Goal: Task Accomplishment & Management: Manage account settings

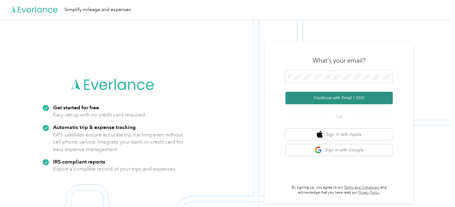
click at [345, 96] on button "Continue with Email / SSO" at bounding box center [338, 98] width 107 height 13
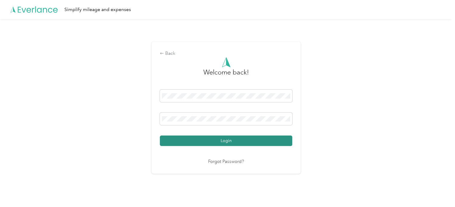
click at [229, 142] on button "Login" at bounding box center [226, 141] width 132 height 10
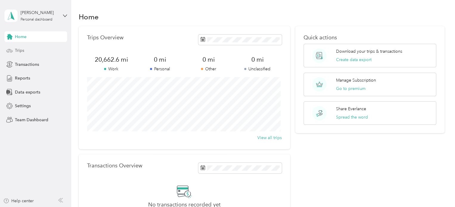
click at [17, 51] on span "Trips" at bounding box center [19, 50] width 9 height 6
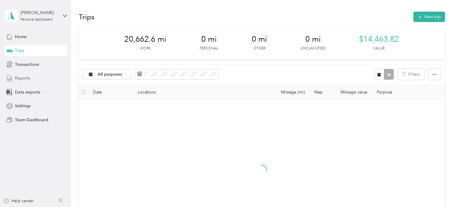
click at [21, 79] on span "Reports" at bounding box center [22, 78] width 15 height 6
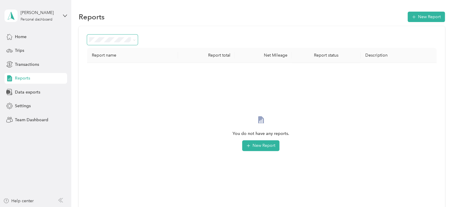
click at [132, 37] on span at bounding box center [133, 40] width 5 height 6
click at [411, 15] on icon "button" at bounding box center [414, 17] width 6 height 6
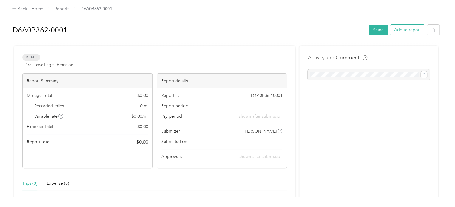
click at [409, 31] on button "Add to report" at bounding box center [407, 30] width 35 height 10
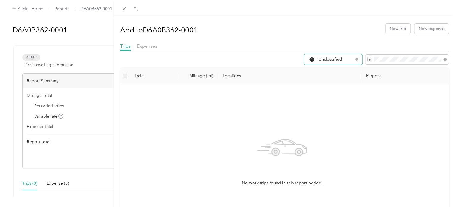
click at [339, 61] on span "Unclassified" at bounding box center [335, 60] width 35 height 4
click at [331, 90] on span "Work" at bounding box center [334, 91] width 40 height 6
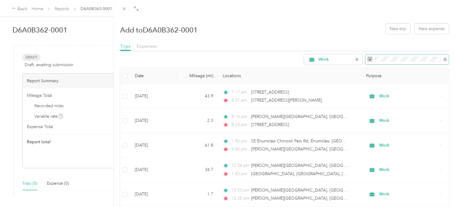
click at [426, 62] on span at bounding box center [406, 60] width 83 height 10
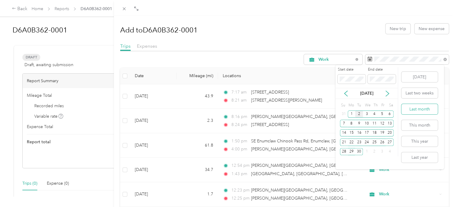
click at [425, 109] on button "Last month" at bounding box center [419, 109] width 36 height 10
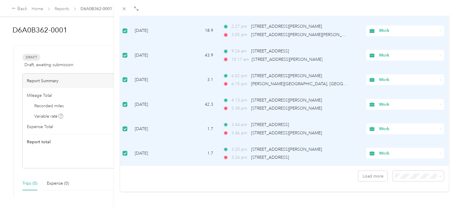
scroll to position [534, 0]
click at [404, 164] on li "100 per load" at bounding box center [413, 160] width 51 height 10
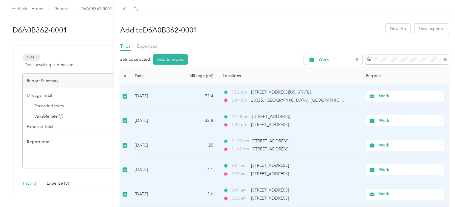
click at [128, 74] on th at bounding box center [125, 76] width 10 height 16
click at [174, 62] on button "Add to report" at bounding box center [170, 59] width 35 height 10
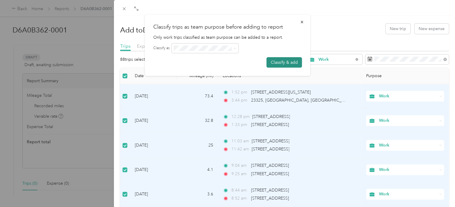
click at [280, 64] on button "Classify & add" at bounding box center [283, 62] width 35 height 10
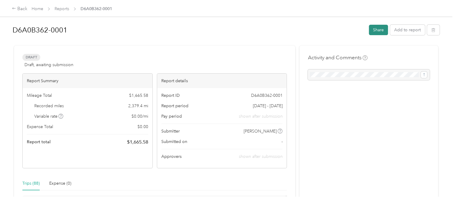
click at [383, 32] on button "Share" at bounding box center [378, 30] width 19 height 10
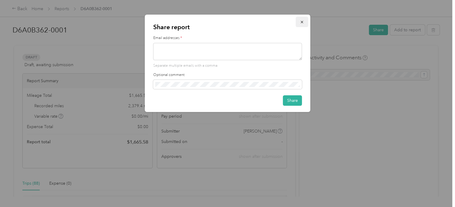
click at [301, 21] on icon "button" at bounding box center [302, 22] width 4 height 4
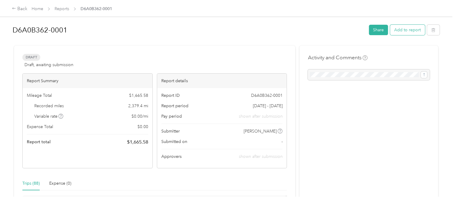
click at [417, 31] on button "Add to report" at bounding box center [407, 30] width 35 height 10
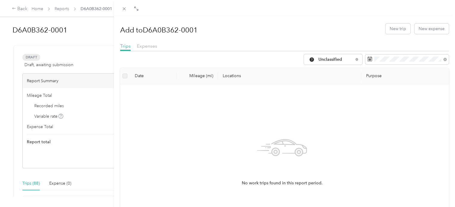
click at [98, 9] on div "Add to D6A0B362-0001 New trip New expense Trips Expenses Unclassified Date Mile…" at bounding box center [227, 103] width 455 height 207
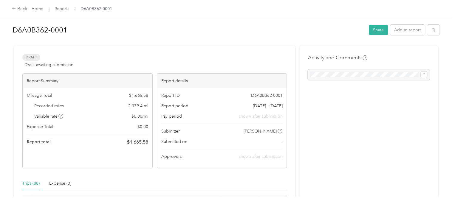
click at [32, 58] on span "Draft" at bounding box center [31, 57] width 18 height 7
click at [44, 65] on span "Draft, awaiting submission" at bounding box center [48, 65] width 49 height 6
drag, startPoint x: 228, startPoint y: 90, endPoint x: 210, endPoint y: 105, distance: 23.6
click at [210, 105] on div "Report period [DATE] - [DATE]" at bounding box center [221, 106] width 121 height 6
click at [390, 32] on button "Add to report" at bounding box center [407, 30] width 35 height 10
